Goal: Transaction & Acquisition: Purchase product/service

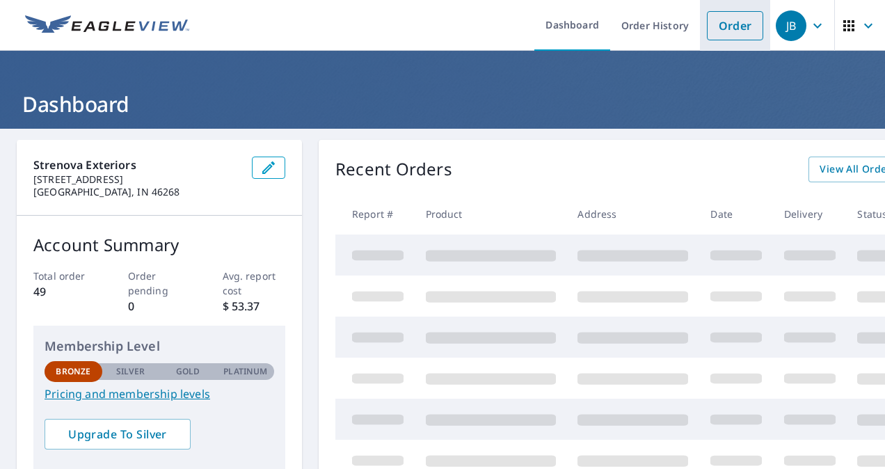
click at [725, 22] on link "Order" at bounding box center [735, 25] width 56 height 29
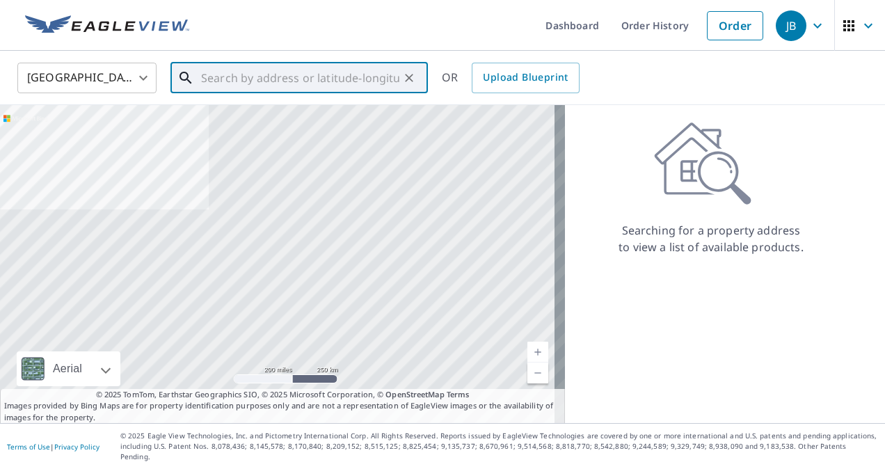
click at [319, 78] on input "text" at bounding box center [300, 77] width 198 height 39
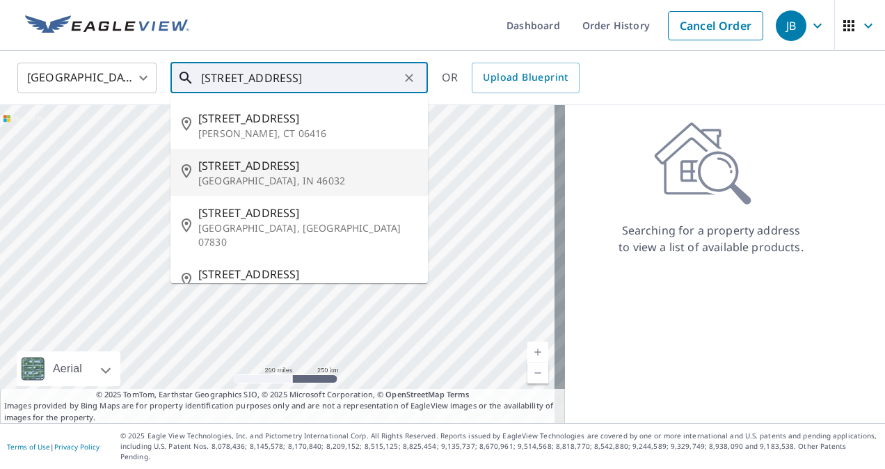
click at [305, 179] on p "[GEOGRAPHIC_DATA], IN 46032" at bounding box center [307, 181] width 218 height 14
type input "[STREET_ADDRESS][PERSON_NAME]"
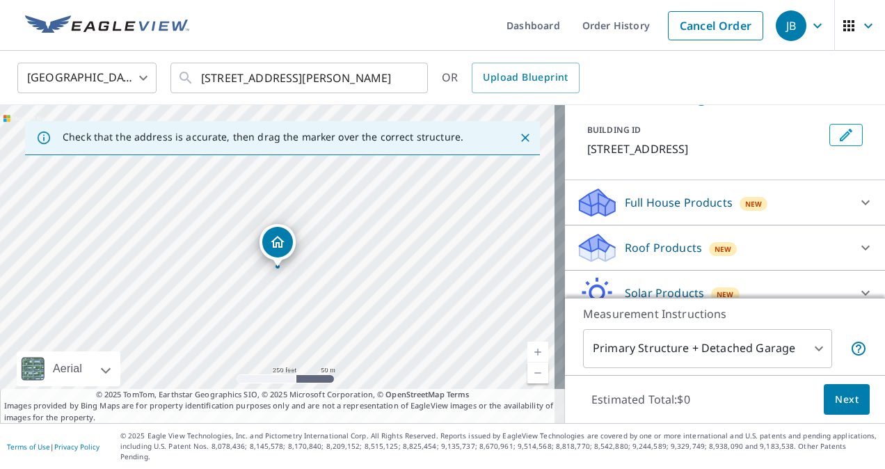
scroll to position [67, 0]
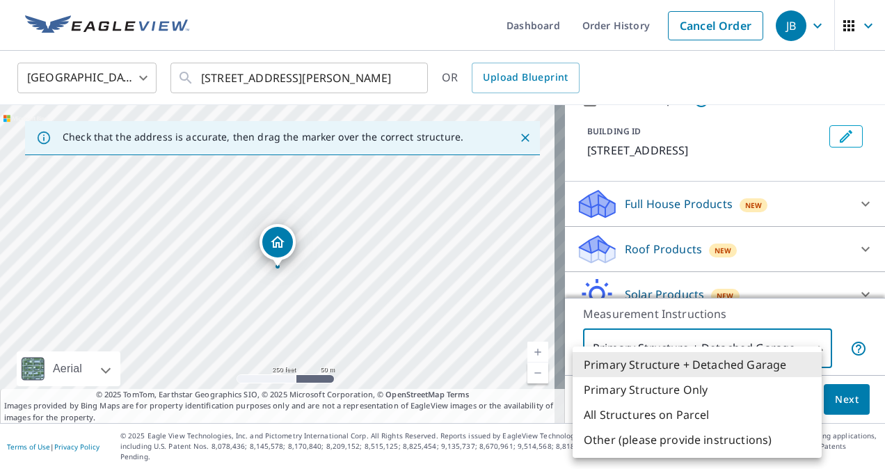
click at [814, 351] on body "JB JB Dashboard Order History Cancel Order JB [GEOGRAPHIC_DATA] [GEOGRAPHIC_DAT…" at bounding box center [442, 234] width 885 height 469
click at [526, 360] on div at bounding box center [442, 234] width 885 height 469
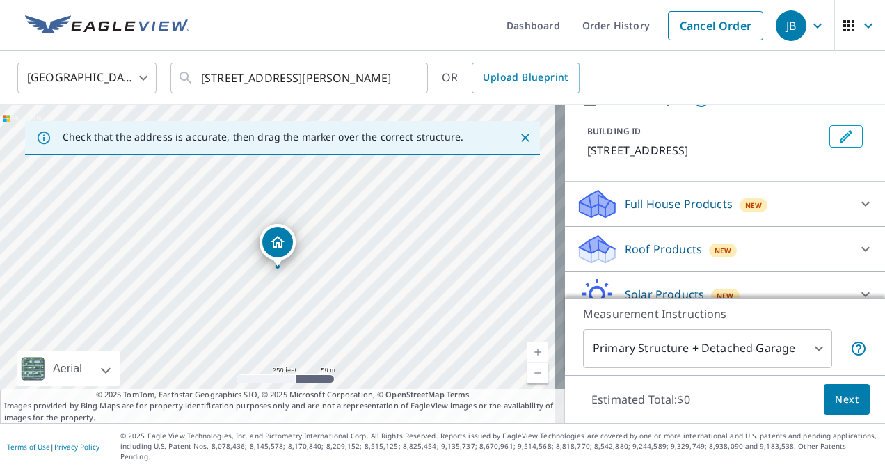
click at [527, 360] on link "Current Level 17, Zoom In" at bounding box center [537, 352] width 21 height 21
click at [527, 360] on link "Current Level 18, Zoom In" at bounding box center [537, 352] width 21 height 21
click at [527, 360] on link "Current Level 19, Zoom In" at bounding box center [537, 352] width 21 height 21
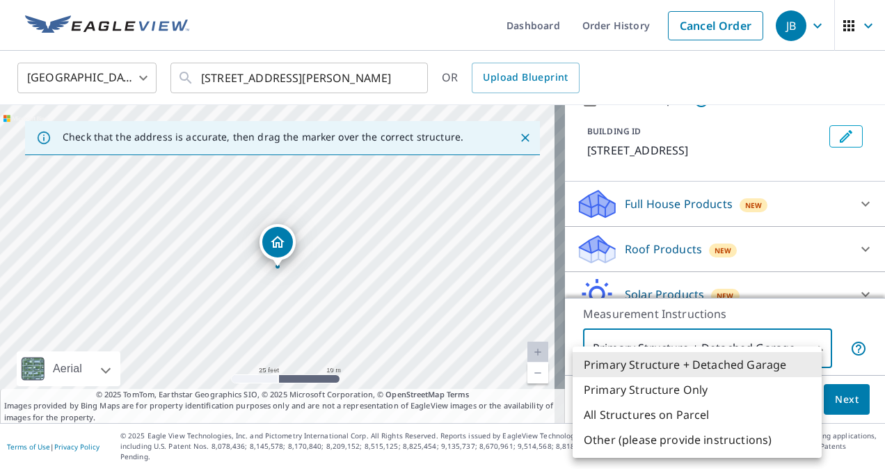
click at [732, 360] on body "JB JB Dashboard Order History Cancel Order JB [GEOGRAPHIC_DATA] [GEOGRAPHIC_DAT…" at bounding box center [442, 234] width 885 height 469
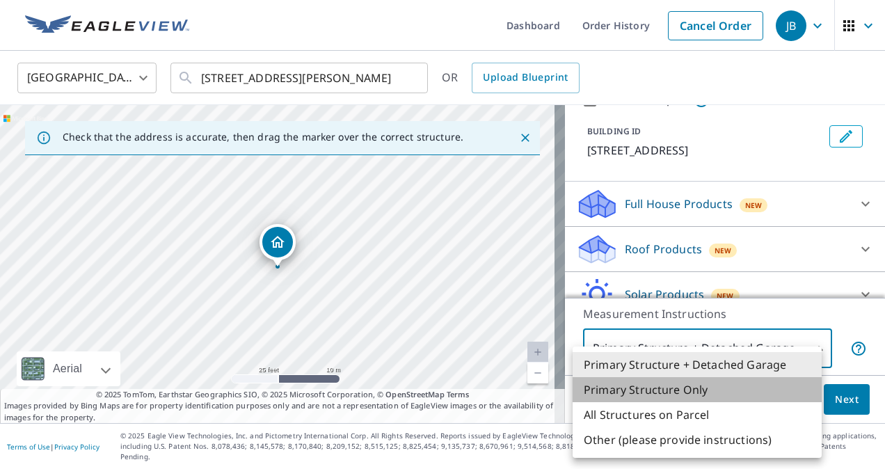
click at [685, 387] on li "Primary Structure Only" at bounding box center [697, 389] width 249 height 25
type input "2"
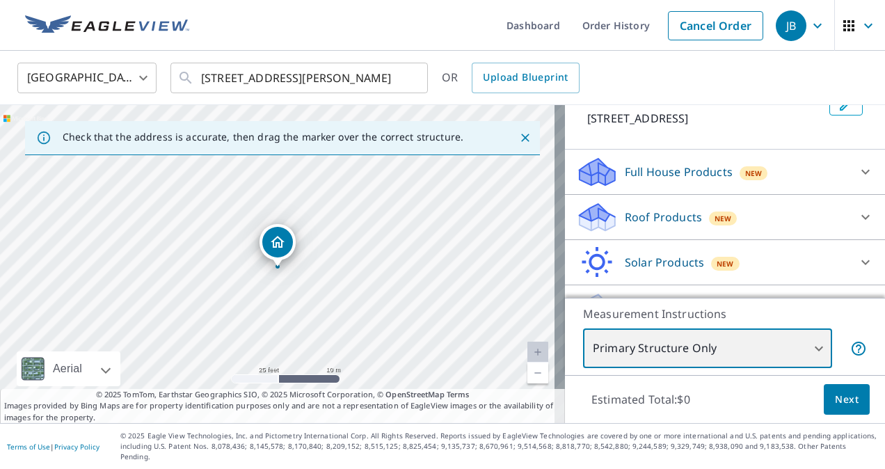
scroll to position [99, 0]
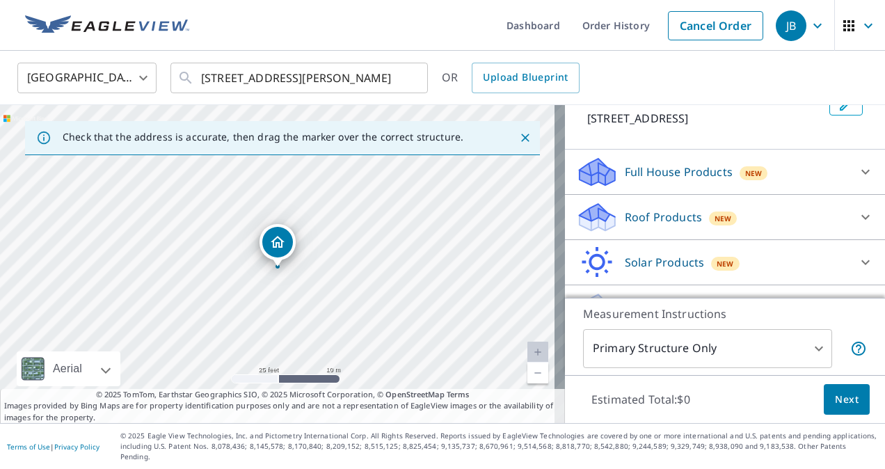
click at [826, 210] on div "Roof Products New" at bounding box center [712, 217] width 273 height 33
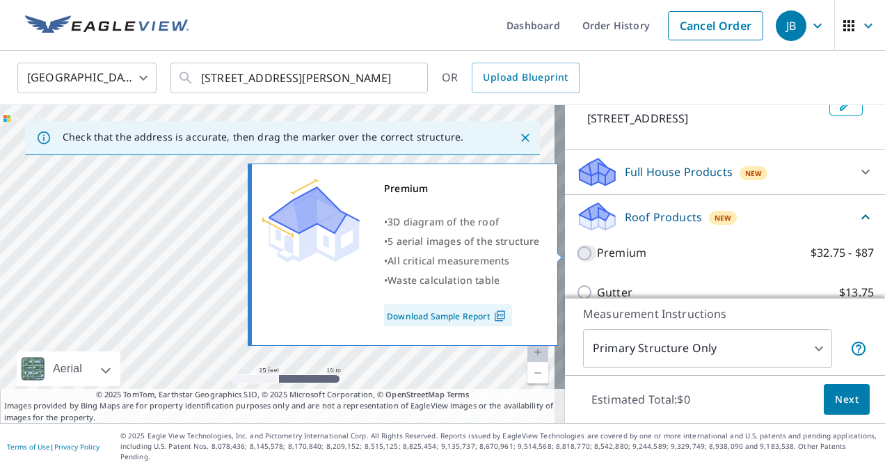
click at [576, 251] on input "Premium $32.75 - $87" at bounding box center [586, 253] width 21 height 17
checkbox input "true"
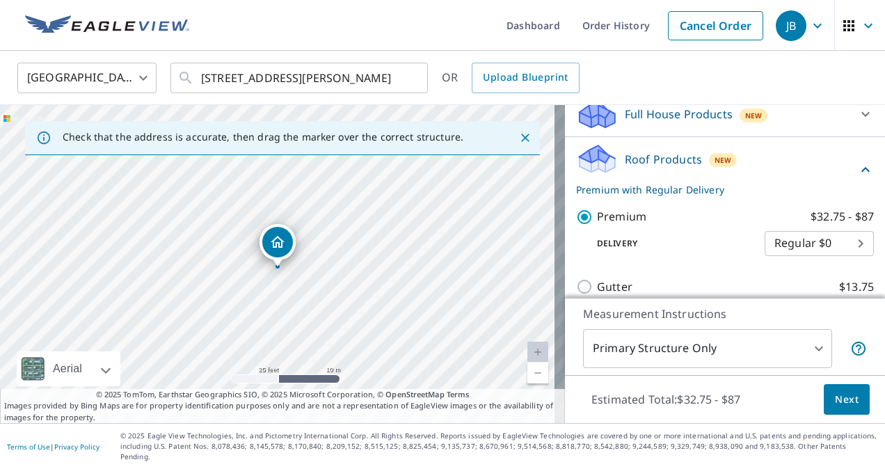
scroll to position [169, 0]
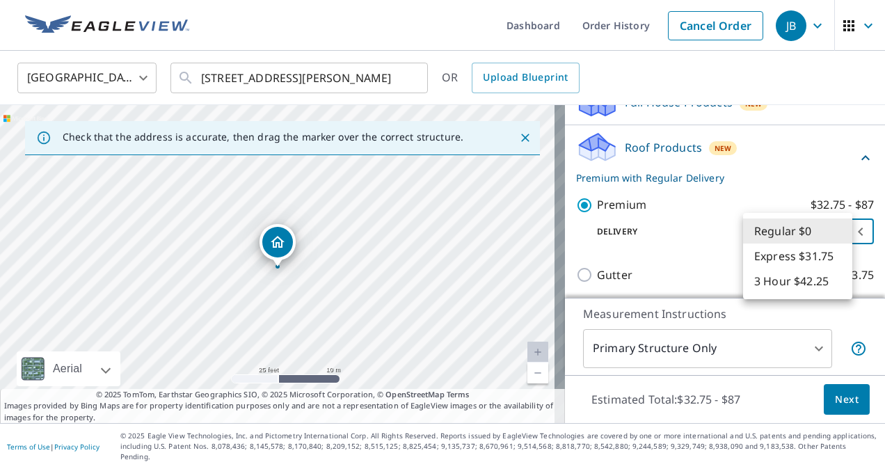
click at [778, 227] on body "JB JB Dashboard Order History Cancel Order JB [GEOGRAPHIC_DATA] [GEOGRAPHIC_DAT…" at bounding box center [442, 234] width 885 height 469
click at [778, 227] on li "Regular $0" at bounding box center [797, 230] width 109 height 25
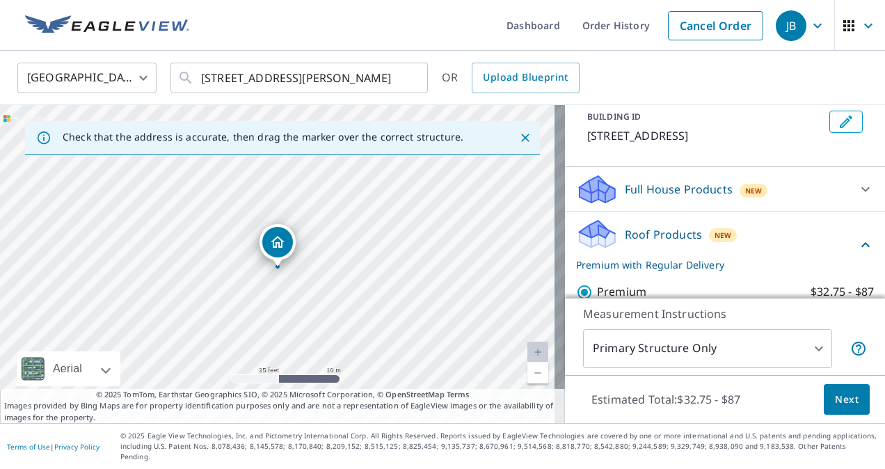
scroll to position [291, 0]
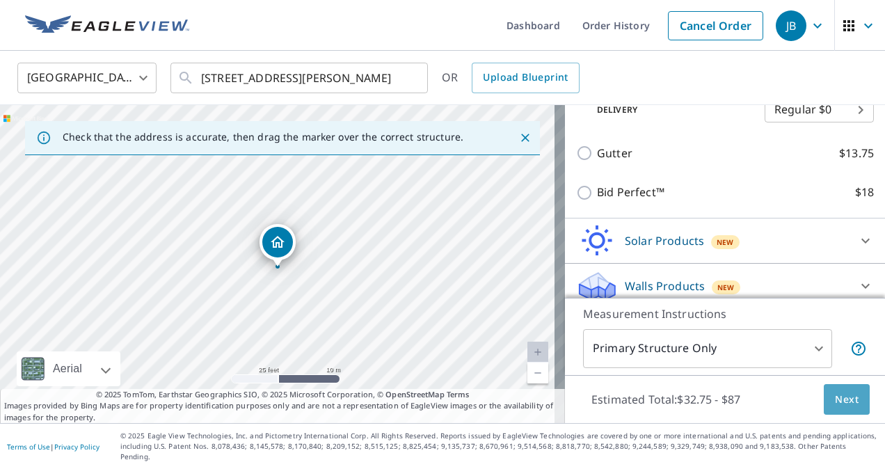
click at [843, 408] on span "Next" at bounding box center [847, 399] width 24 height 17
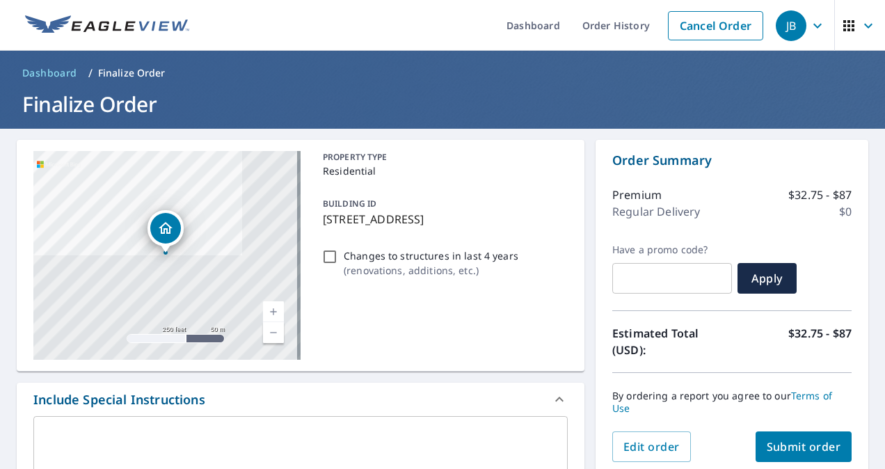
scroll to position [29, 0]
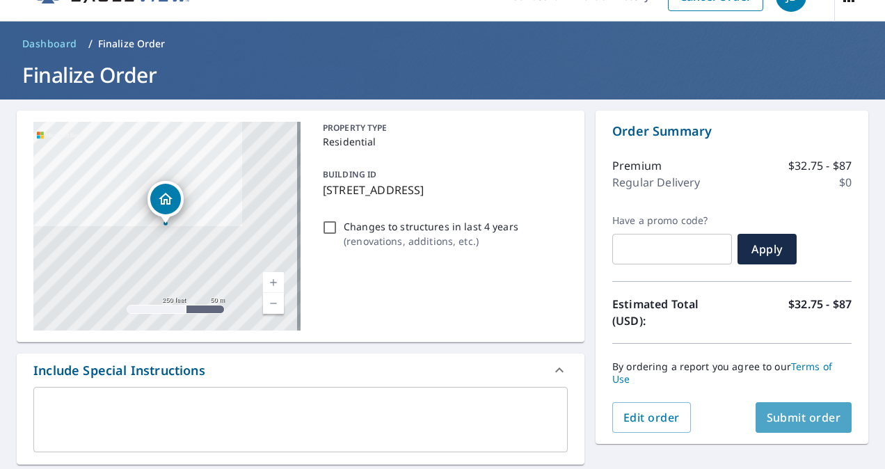
click at [785, 414] on span "Submit order" at bounding box center [804, 417] width 74 height 15
